Goal: Task Accomplishment & Management: Use online tool/utility

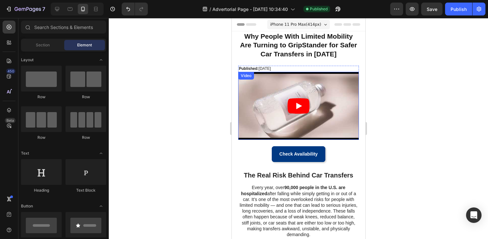
click at [266, 101] on article at bounding box center [298, 106] width 121 height 68
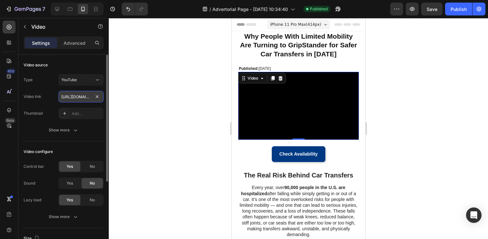
click at [77, 98] on input "https://www.youtube.com/watch?v=drIt4RH_kyQ" at bounding box center [80, 97] width 45 height 12
paste input "youtu.be/EqSbUNA7fAw"
type input "https://youtu.be/EqSbUNA7fAw"
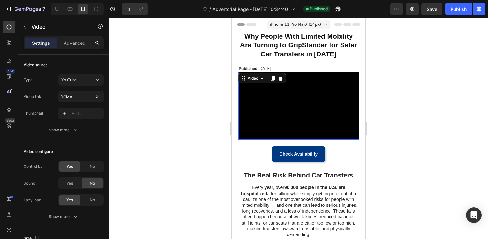
click at [130, 102] on div at bounding box center [298, 128] width 379 height 221
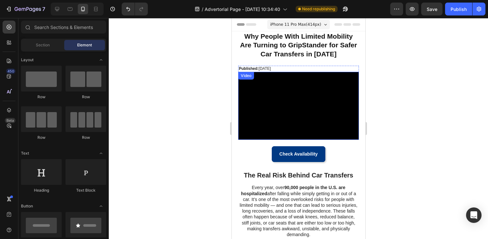
click at [241, 76] on div "Video" at bounding box center [245, 76] width 13 height 6
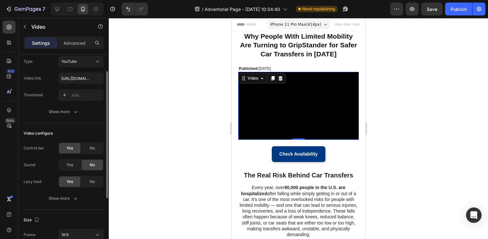
scroll to position [22, 0]
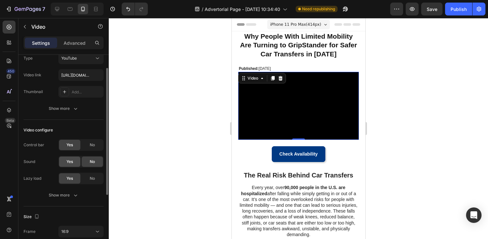
click at [71, 162] on span "Yes" at bounding box center [69, 162] width 6 height 6
click at [63, 193] on div "Show more" at bounding box center [64, 195] width 30 height 6
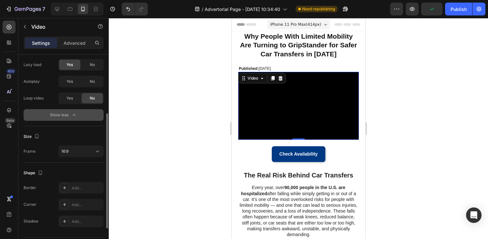
scroll to position [154, 0]
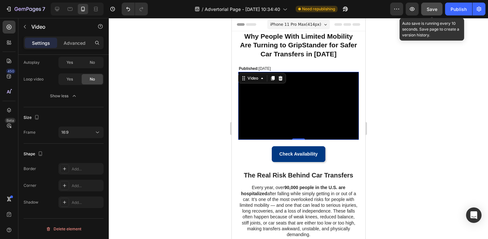
click at [436, 10] on span "Save" at bounding box center [431, 8] width 11 height 5
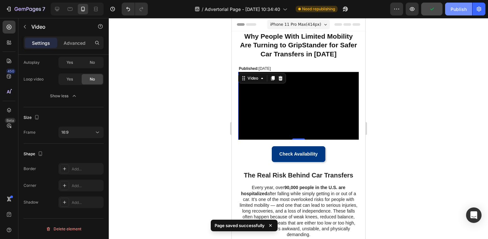
click at [452, 11] on div "Publish" at bounding box center [458, 9] width 16 height 7
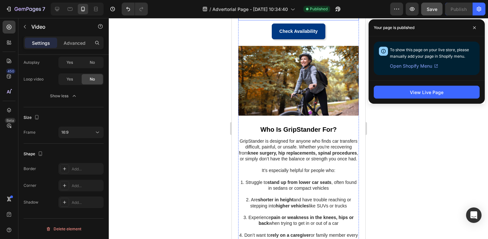
scroll to position [314, 0]
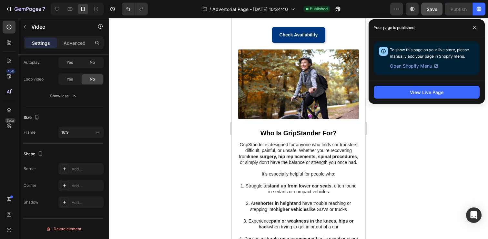
click at [259, 70] on img at bounding box center [298, 84] width 121 height 70
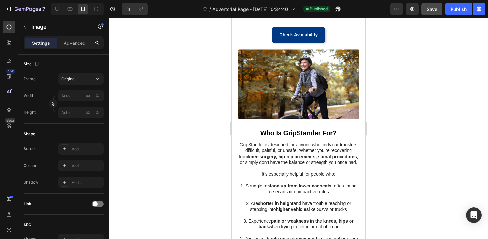
scroll to position [0, 0]
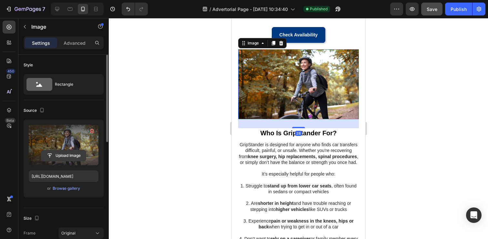
click at [62, 152] on input "file" at bounding box center [63, 155] width 45 height 11
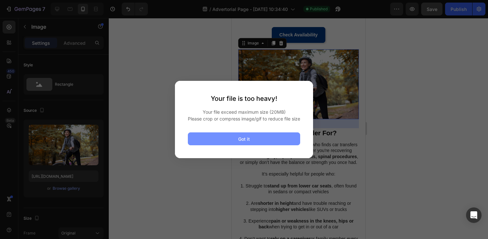
click at [246, 145] on button "Got it" at bounding box center [244, 139] width 112 height 13
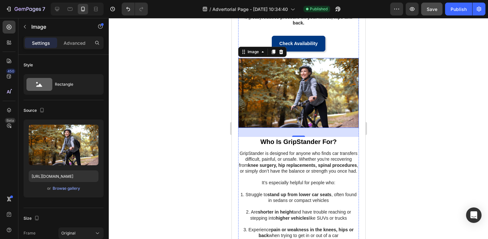
scroll to position [311, 0]
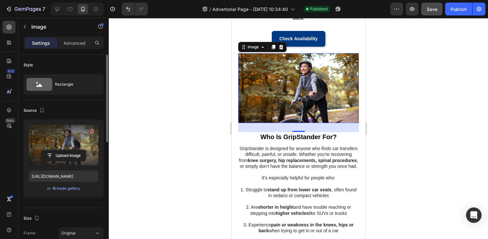
click at [73, 139] on label at bounding box center [64, 145] width 70 height 41
click at [73, 150] on input "file" at bounding box center [63, 155] width 45 height 11
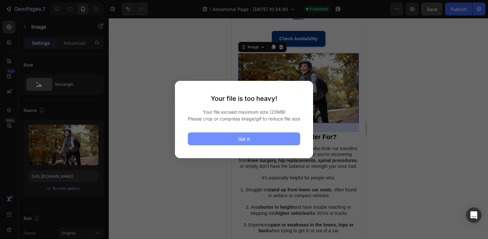
click at [218, 142] on button "Got it" at bounding box center [244, 139] width 112 height 13
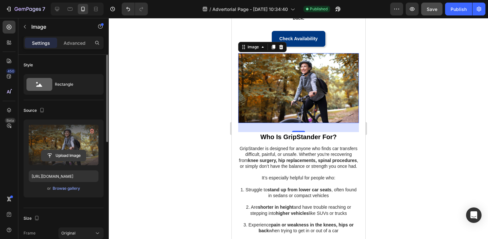
click at [75, 154] on input "file" at bounding box center [63, 155] width 45 height 11
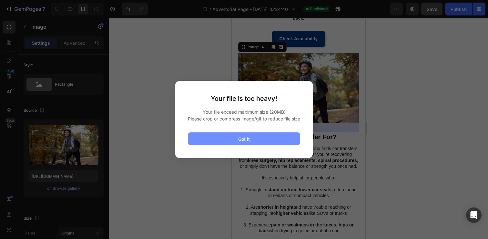
click at [260, 143] on button "Got it" at bounding box center [244, 139] width 112 height 13
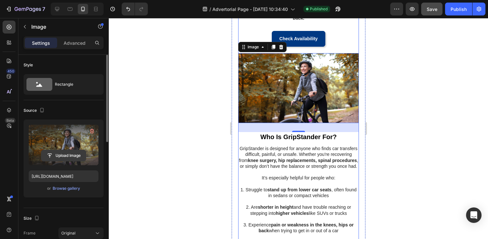
click at [75, 153] on input "file" at bounding box center [63, 155] width 45 height 11
type input "C:\fakepath\copy_B6E169BD-01CD-4626-B886-E7140571A290.GIF"
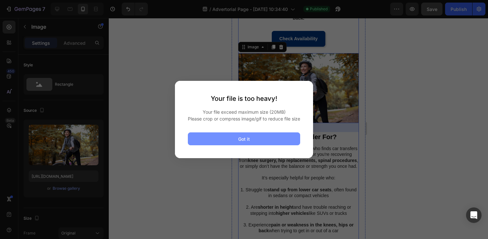
click at [203, 140] on button "Got it" at bounding box center [244, 139] width 112 height 13
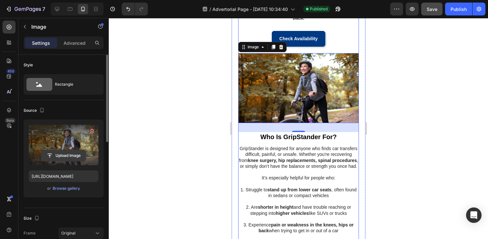
click at [64, 154] on input "file" at bounding box center [63, 155] width 45 height 11
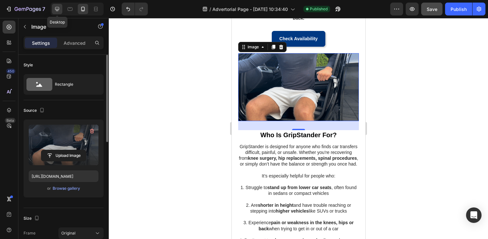
click at [59, 10] on icon at bounding box center [57, 9] width 4 height 4
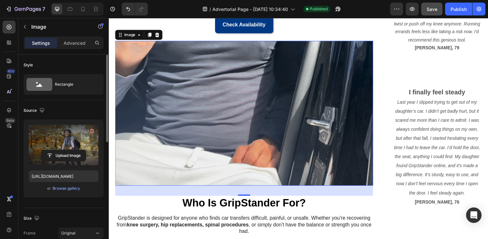
scroll to position [381, 0]
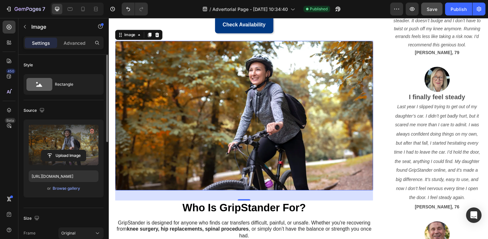
click at [231, 147] on img at bounding box center [246, 117] width 263 height 153
click at [69, 150] on button "Upload Image" at bounding box center [63, 156] width 45 height 12
click at [70, 156] on input "file" at bounding box center [63, 155] width 45 height 11
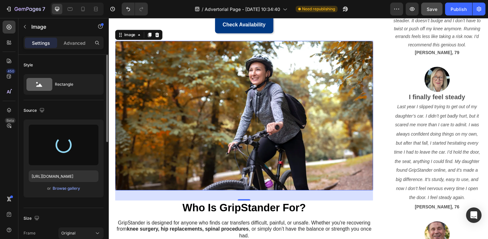
type input "https://cdn.shopify.com/s/files/1/0769/5191/2779/files/gempages_581611669520646…"
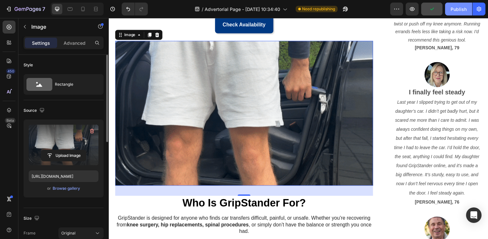
click at [454, 8] on div "Publish" at bounding box center [458, 9] width 16 height 7
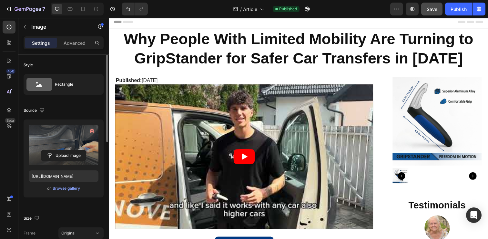
scroll to position [0, 0]
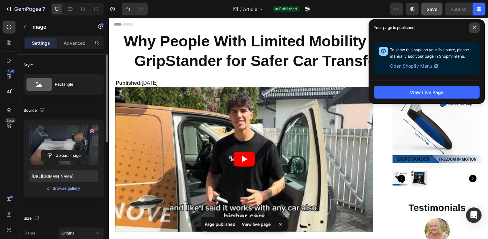
click at [472, 25] on span at bounding box center [474, 28] width 10 height 10
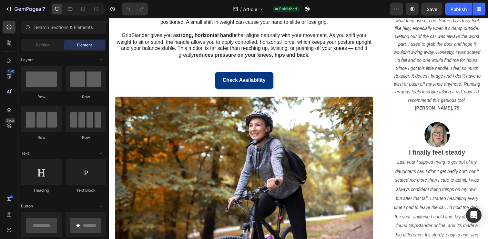
scroll to position [324, 0]
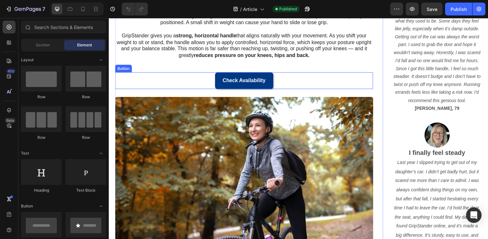
click at [273, 81] on link "Check Availability" at bounding box center [246, 82] width 59 height 17
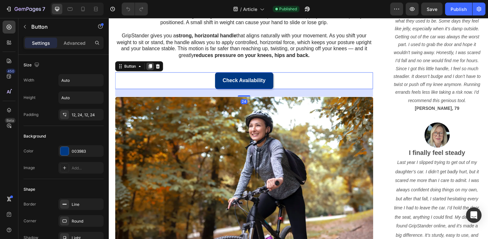
click at [151, 67] on icon at bounding box center [151, 67] width 4 height 5
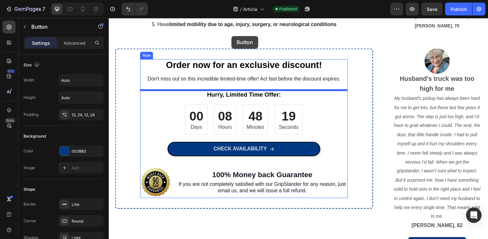
scroll to position [654, 0]
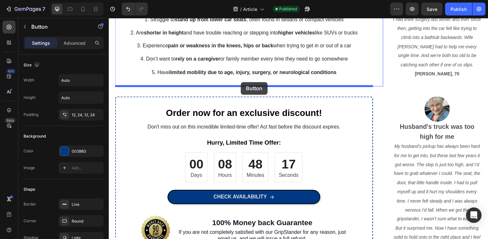
drag, startPoint x: 119, startPoint y: 93, endPoint x: 243, endPoint y: 84, distance: 125.2
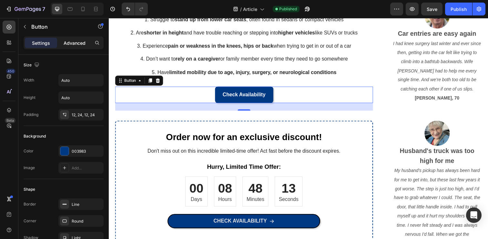
click at [75, 40] on p "Advanced" at bounding box center [75, 43] width 22 height 7
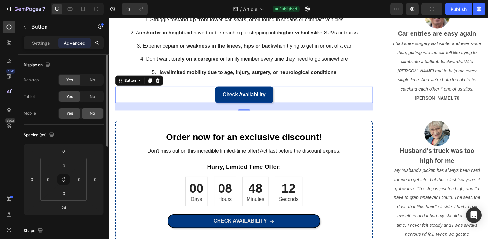
click at [89, 115] on div "No" at bounding box center [92, 113] width 21 height 10
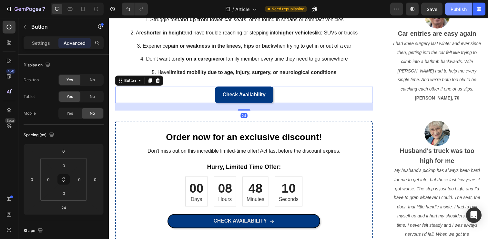
click at [462, 11] on div "Publish" at bounding box center [458, 9] width 16 height 7
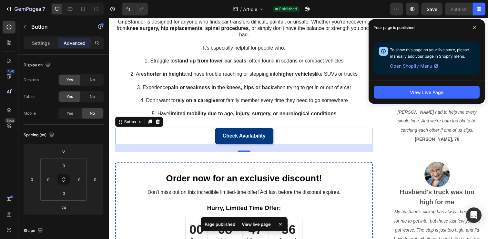
scroll to position [591, 0]
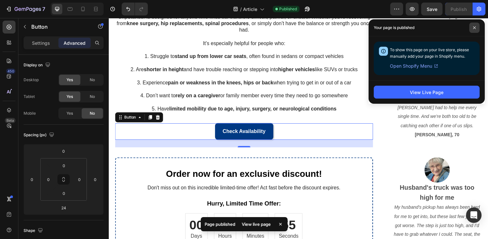
click at [473, 30] on span at bounding box center [474, 28] width 10 height 10
